Goal: Task Accomplishment & Management: Manage account settings

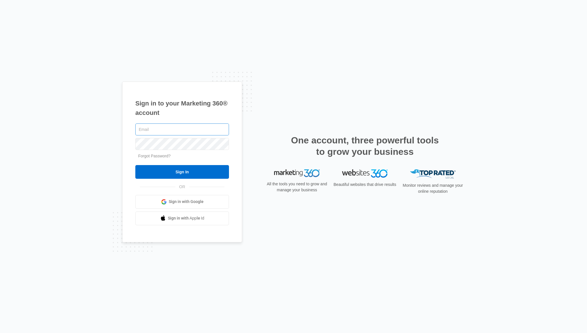
click at [191, 134] on input "text" at bounding box center [182, 130] width 94 height 12
paste input "jose@ajhvacsystems.com"
type input "jose@ajhvacsystems.com"
click at [153, 170] on input "Sign In" at bounding box center [182, 172] width 94 height 14
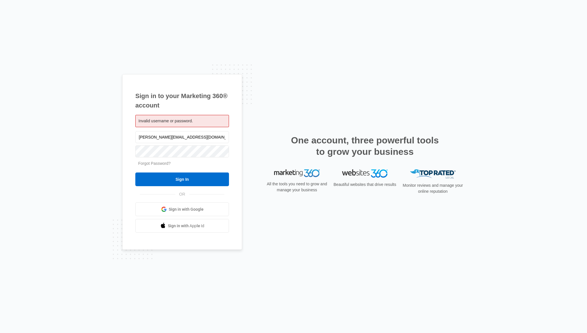
click at [164, 164] on link "Forgot Password?" at bounding box center [154, 163] width 33 height 5
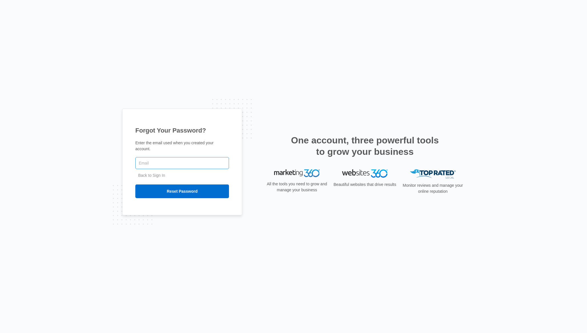
type input "1240Ajmarketing"
paste input "jose@ajhvacsystems.com"
type input "jose@ajhvacsystems.com"
click at [176, 194] on input "Reset Password" at bounding box center [182, 192] width 94 height 14
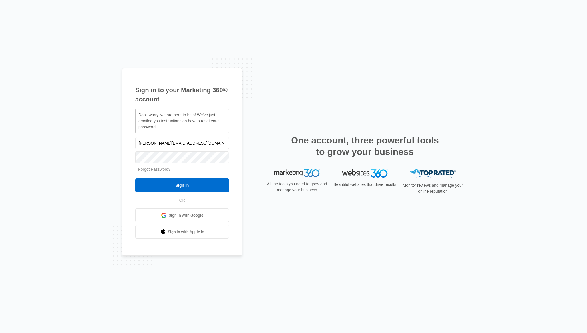
click at [238, 78] on div "Sign in to your Marketing 360® account Don't worry, we are here to help! We've …" at bounding box center [182, 162] width 120 height 188
click at [252, 143] on div "Sign in to your Marketing 360® account Don't worry, we are here to help! We've …" at bounding box center [293, 166] width 342 height 197
click at [183, 190] on input "Sign In" at bounding box center [182, 186] width 94 height 14
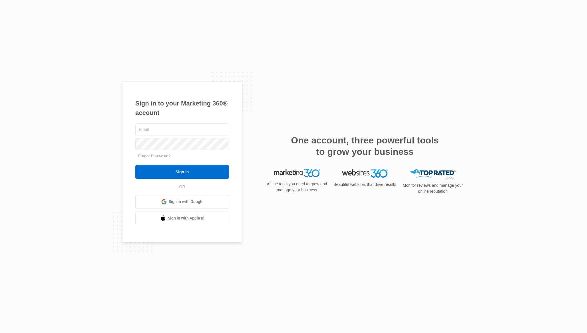
click at [213, 29] on div "Sign in to your Marketing 360® account Forgot Password? Sign In OR Sign in with…" at bounding box center [293, 166] width 587 height 333
click at [70, 58] on div "Sign in to your Marketing 360® account Forgot Password? Sign In OR Sign in with…" at bounding box center [293, 166] width 587 height 333
click at [207, 127] on input "text" at bounding box center [182, 130] width 94 height 12
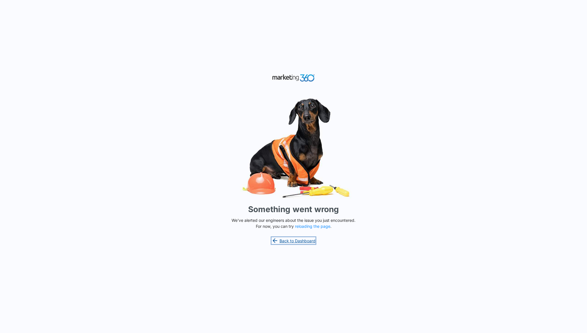
click at [308, 243] on link "Back to Dashboard" at bounding box center [293, 240] width 44 height 7
click at [308, 227] on button "reloading the page" at bounding box center [312, 226] width 35 height 5
click at [311, 228] on button "reloading the page" at bounding box center [312, 226] width 35 height 5
click at [296, 245] on div "Something went wrong We've alerted our engineers about the issue you just encou…" at bounding box center [293, 166] width 587 height 333
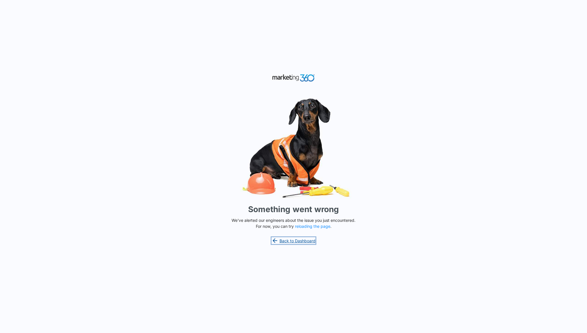
click at [297, 241] on link "Back to Dashboard" at bounding box center [293, 240] width 44 height 7
